Goal: Information Seeking & Learning: Learn about a topic

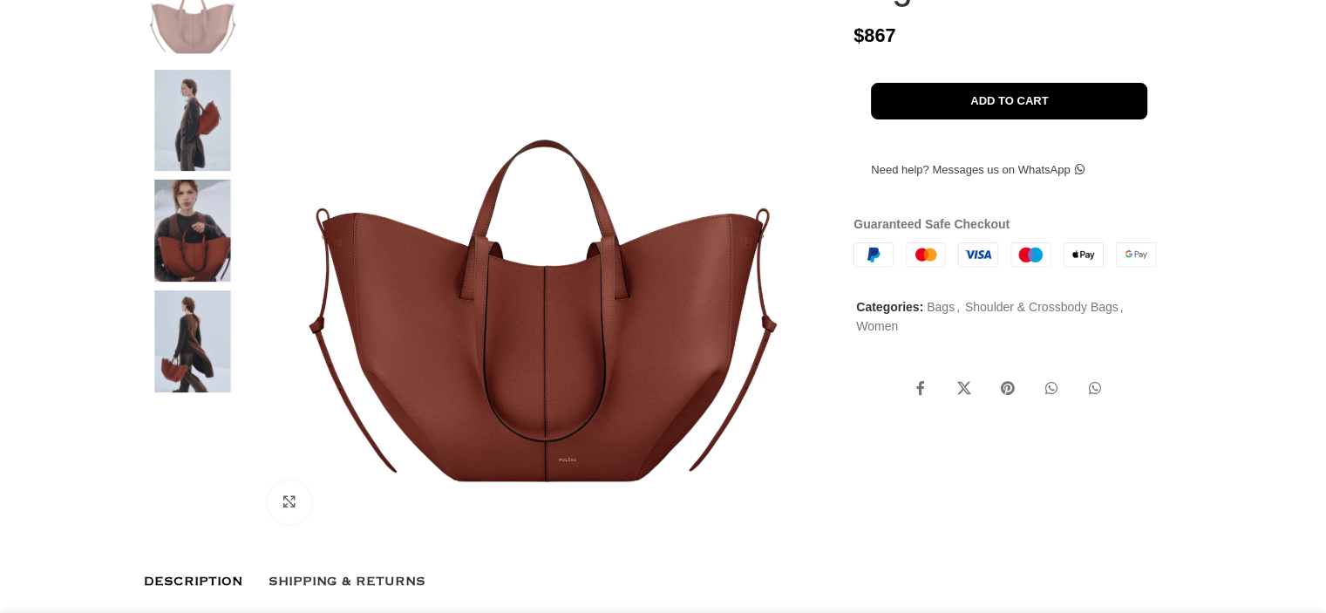
scroll to position [349, 0]
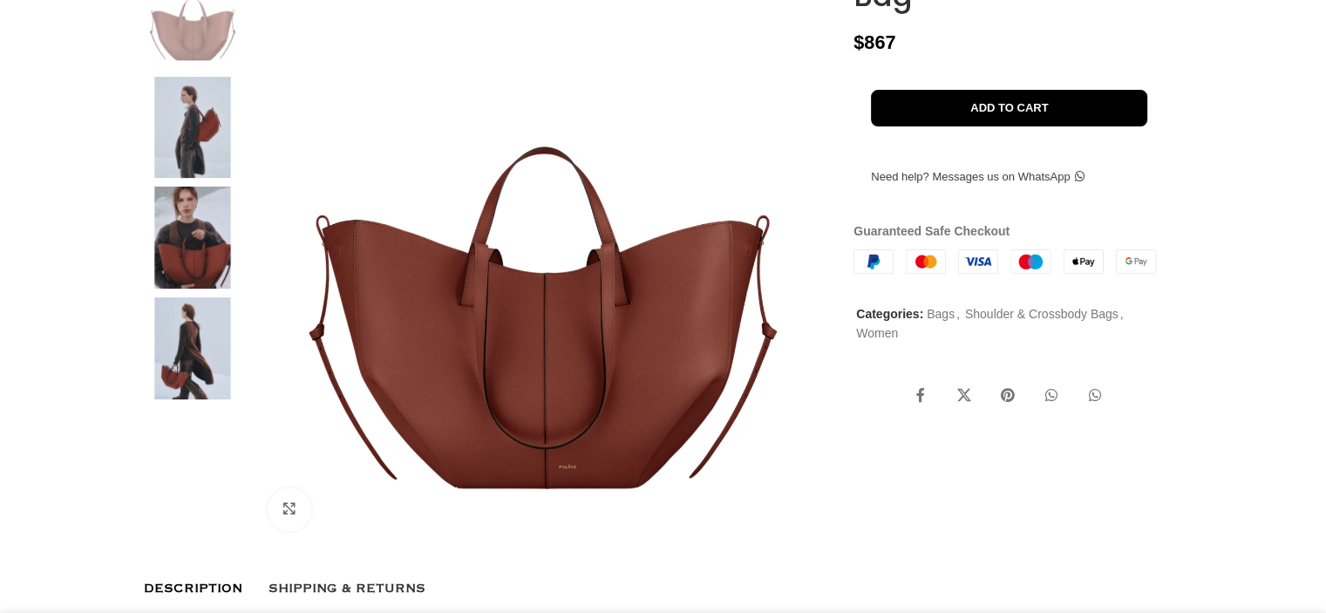
click at [530, 371] on img at bounding box center [544, 255] width 578 height 578
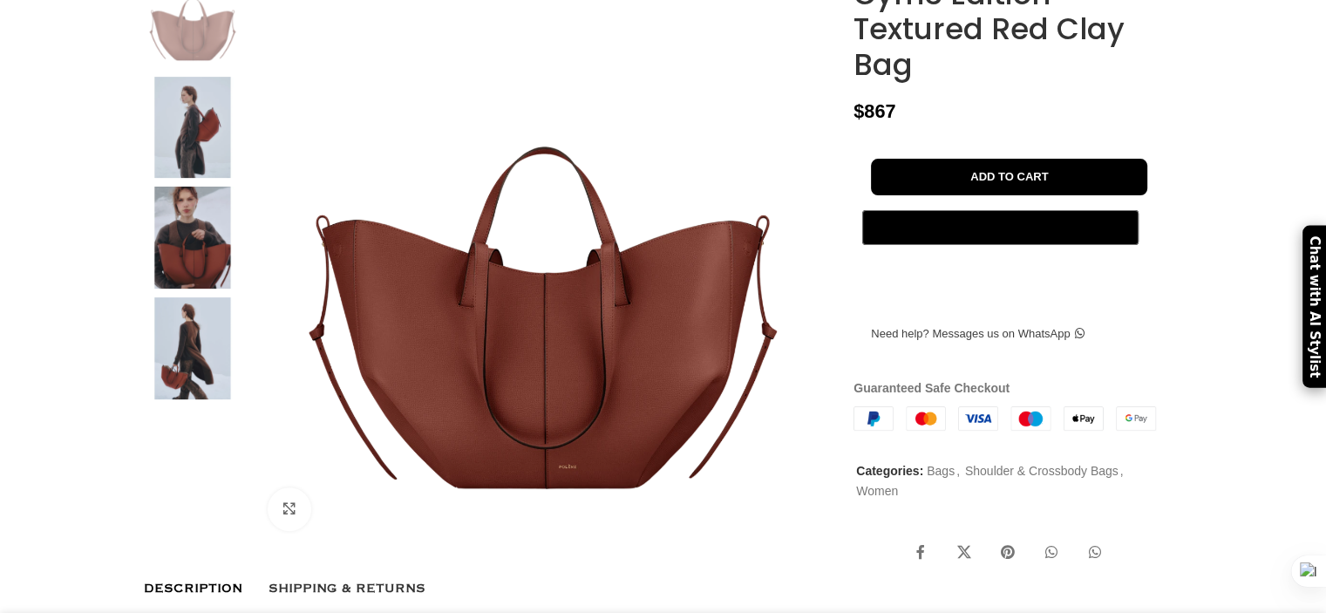
click at [199, 174] on img at bounding box center [193, 128] width 106 height 102
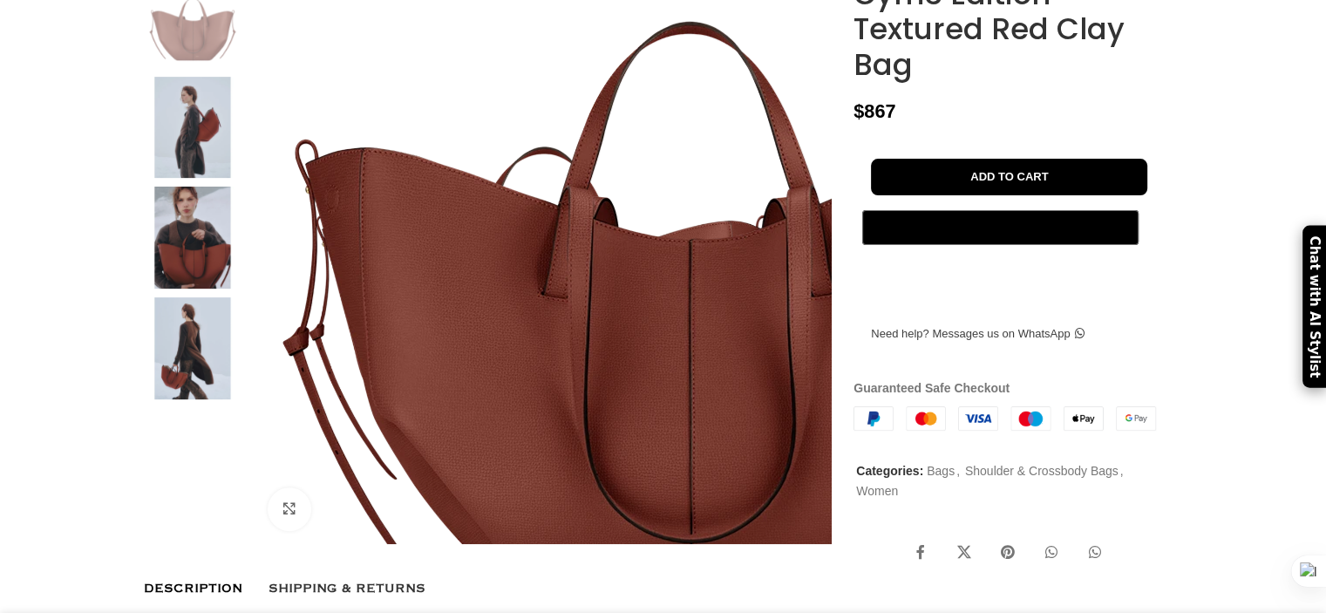
scroll to position [0, 183]
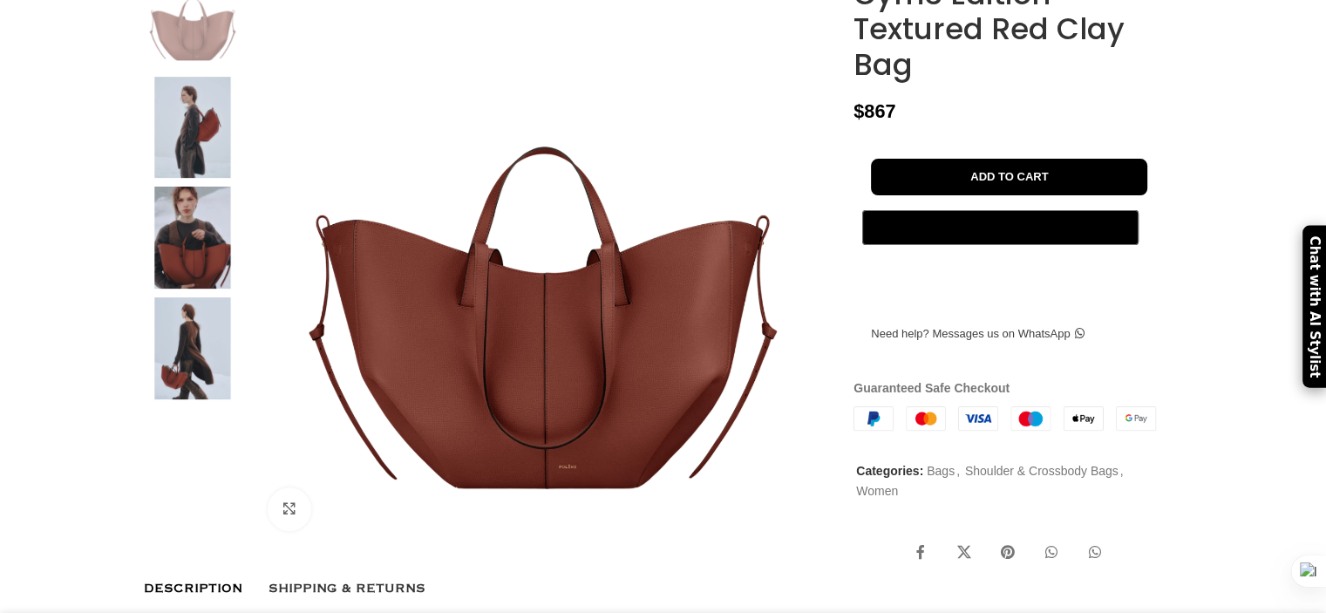
click at [196, 171] on img at bounding box center [193, 128] width 106 height 102
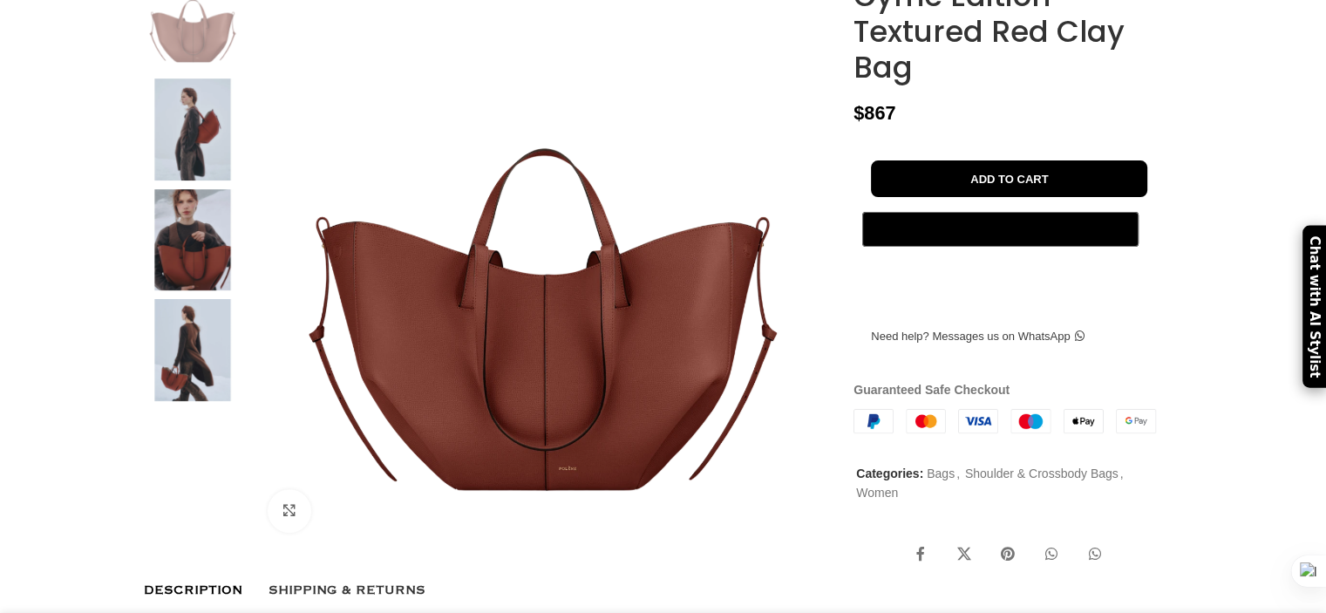
click at [193, 283] on img at bounding box center [193, 240] width 106 height 102
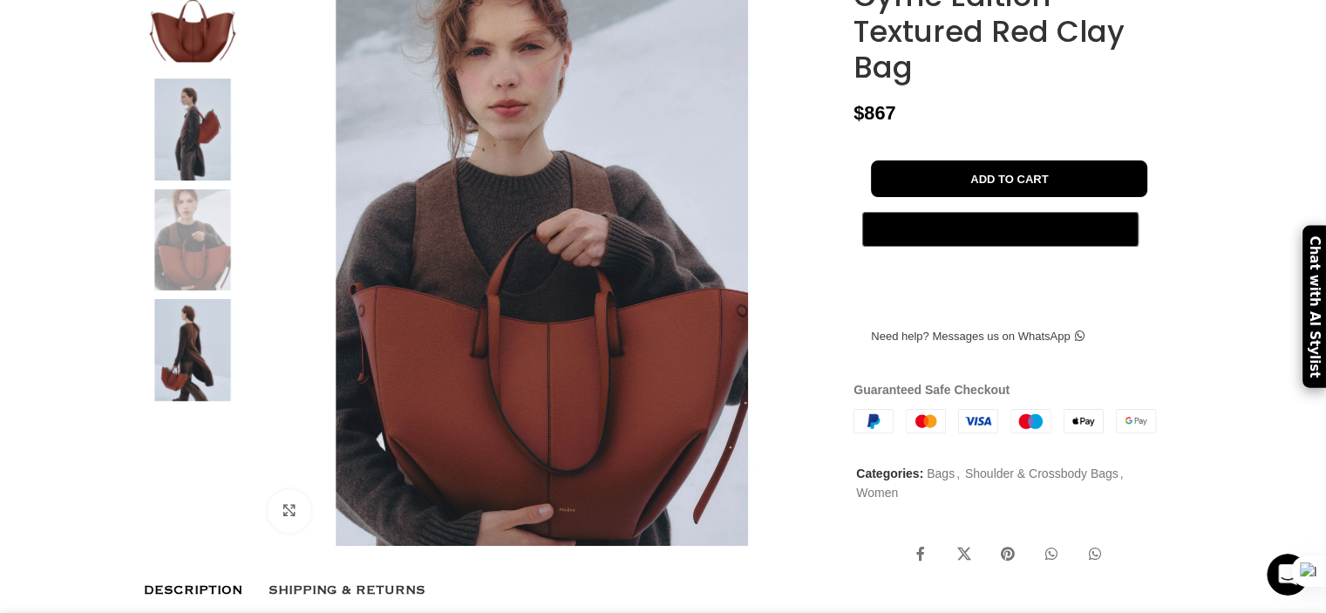
scroll to position [0, 0]
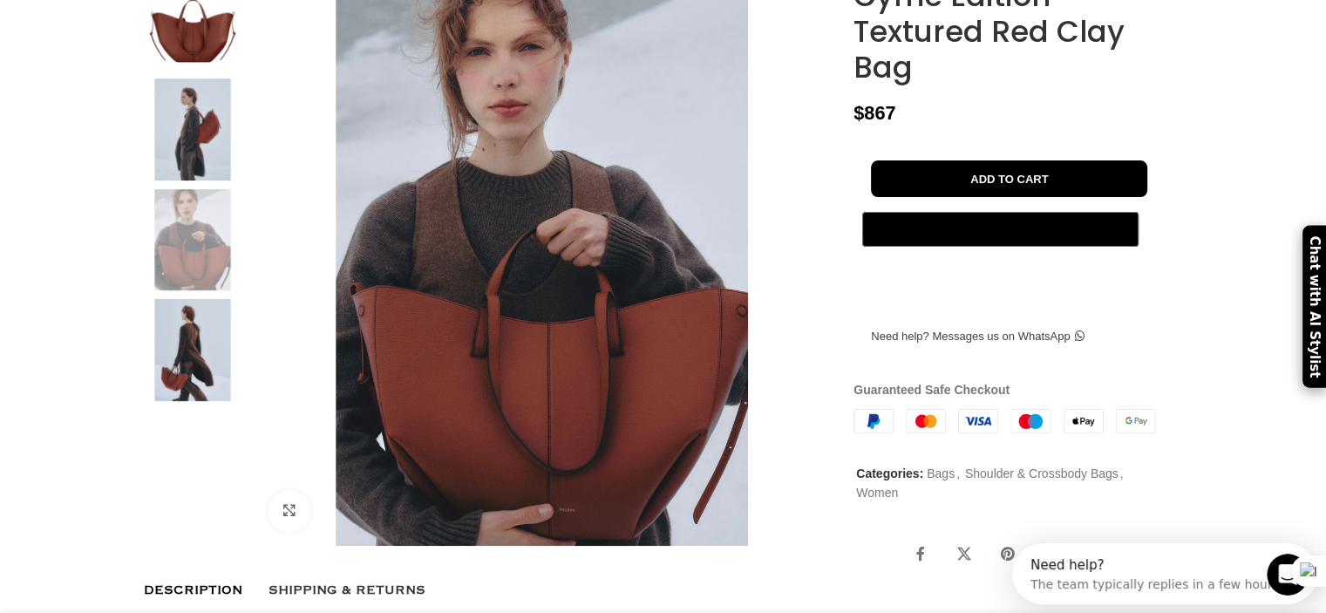
click at [214, 154] on img at bounding box center [193, 129] width 106 height 102
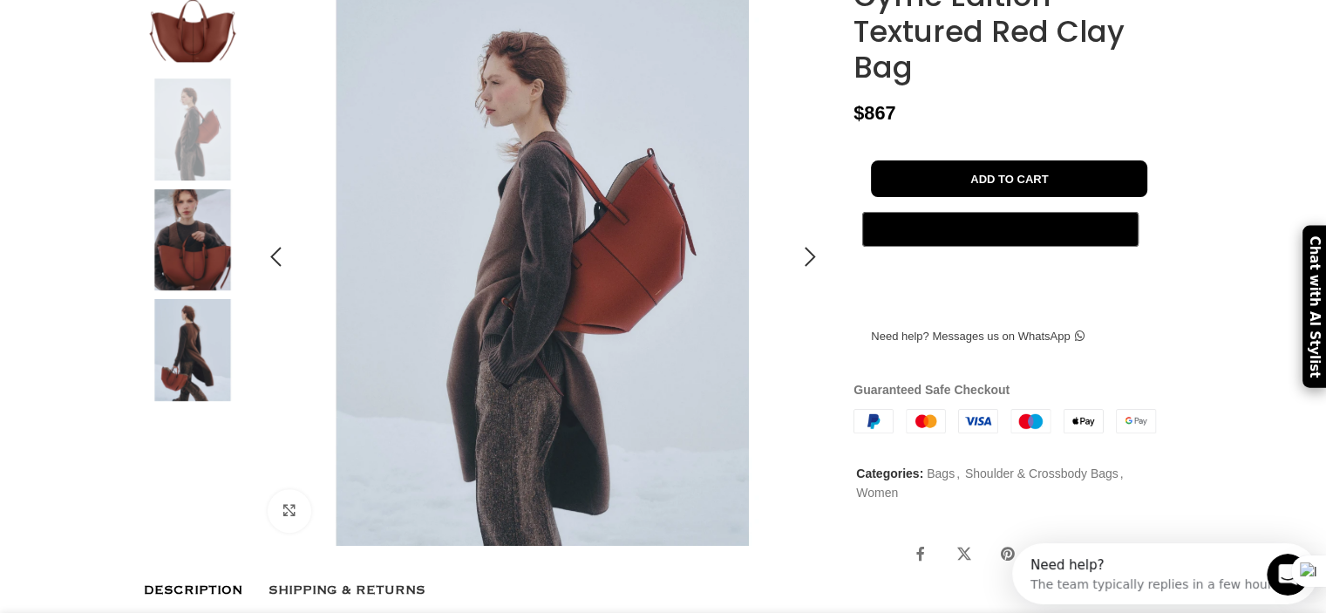
scroll to position [0, 550]
click at [199, 153] on img at bounding box center [193, 129] width 106 height 102
click at [180, 372] on img at bounding box center [193, 350] width 106 height 102
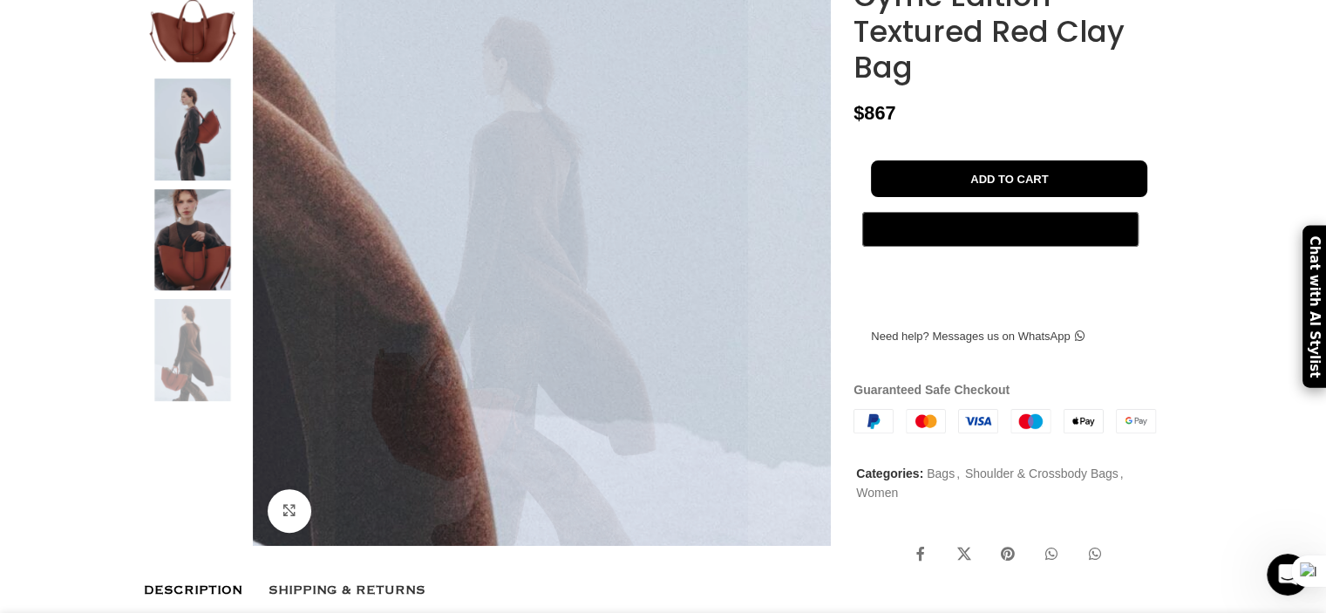
scroll to position [0, 917]
